Goal: Task Accomplishment & Management: Use online tool/utility

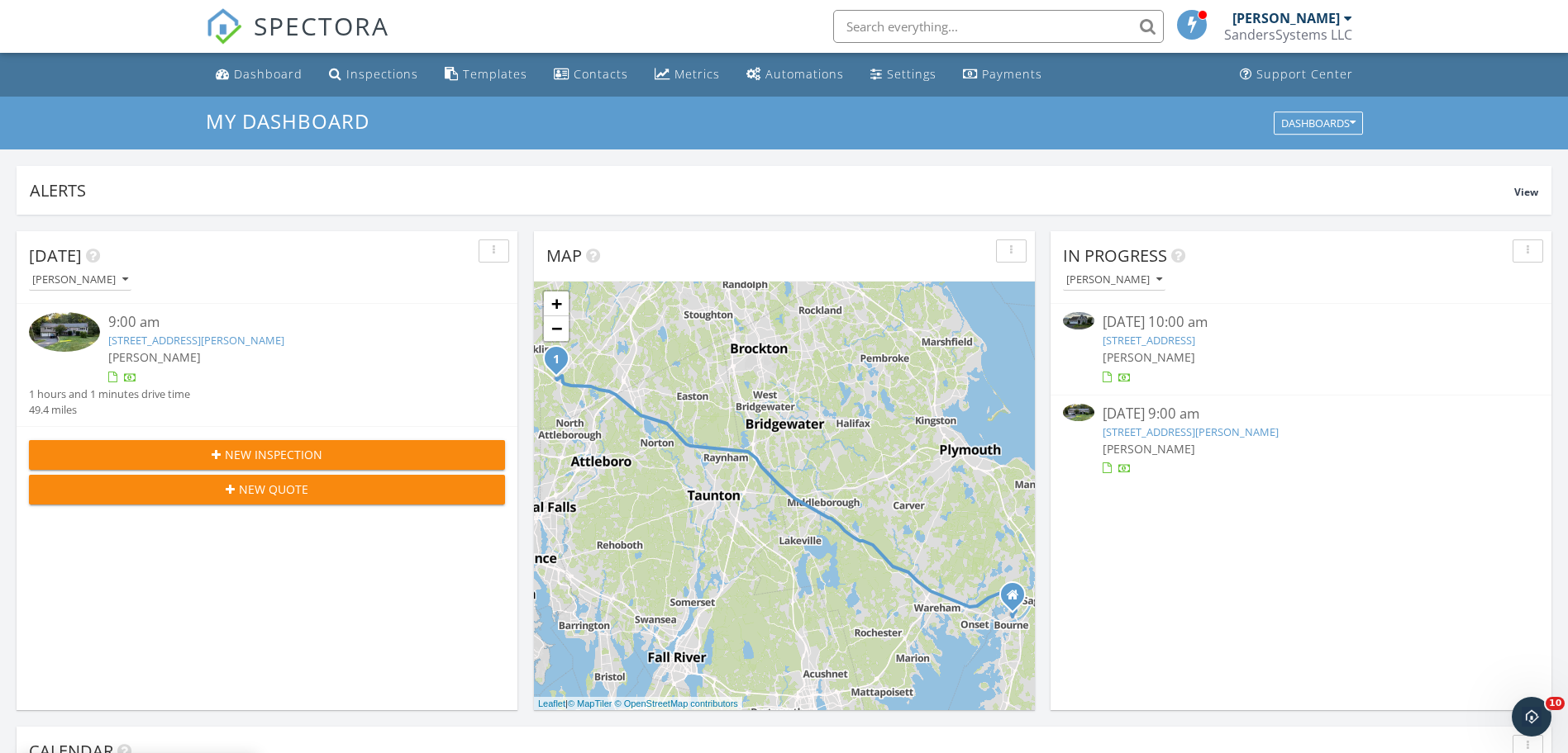
click at [132, 343] on link "[STREET_ADDRESS][PERSON_NAME]" at bounding box center [196, 341] width 176 height 15
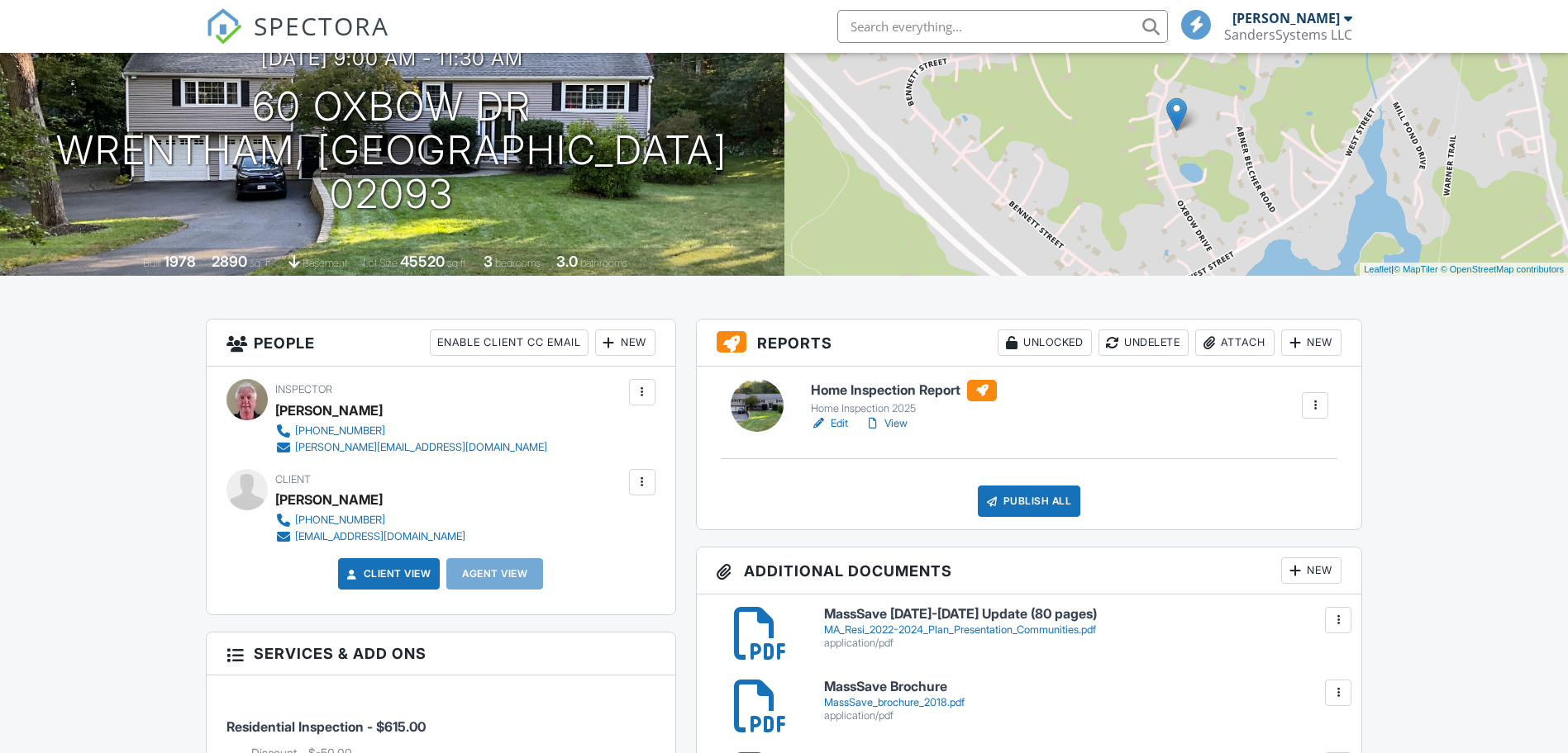
drag, startPoint x: 808, startPoint y: 434, endPoint x: 834, endPoint y: 420, distance: 29.5
click at [834, 420] on link "Edit" at bounding box center [829, 424] width 37 height 17
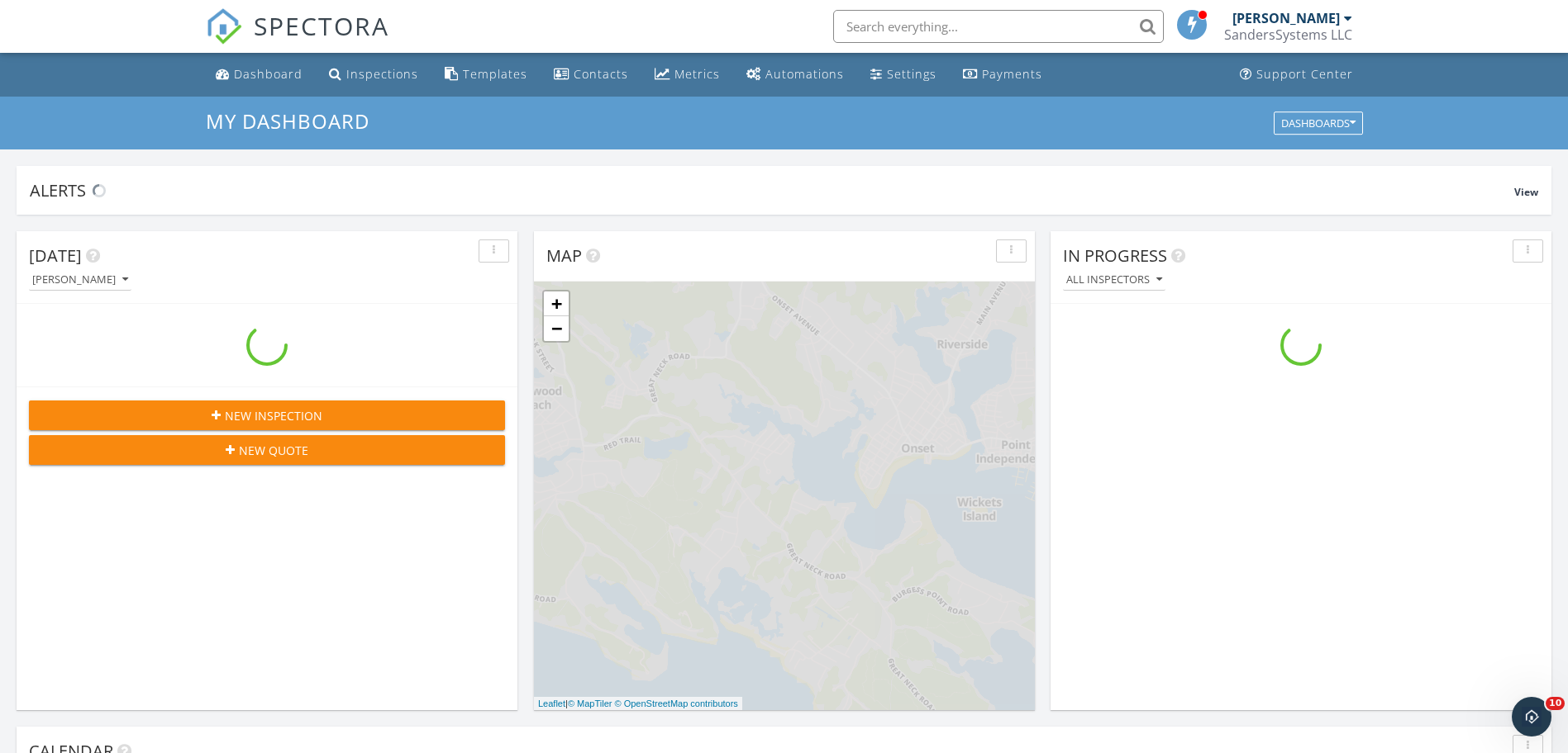
scroll to position [1529, 1593]
